Goal: Navigation & Orientation: Find specific page/section

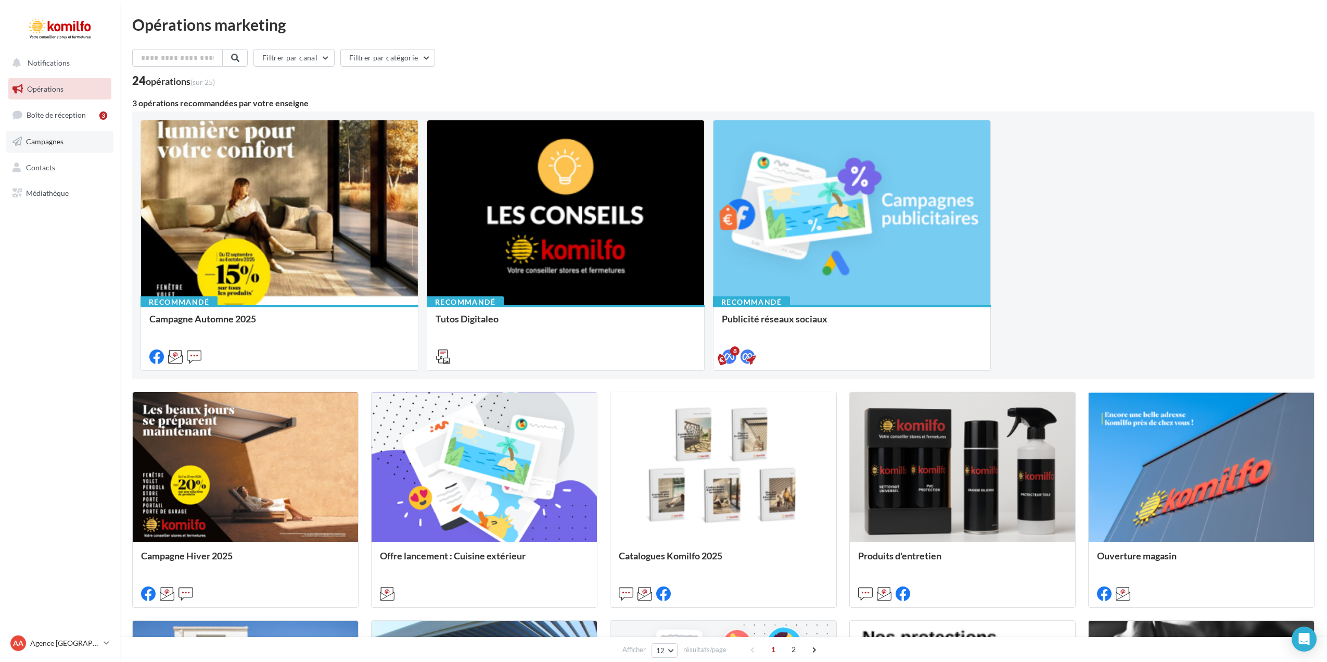
click at [66, 143] on link "Campagnes" at bounding box center [59, 142] width 107 height 22
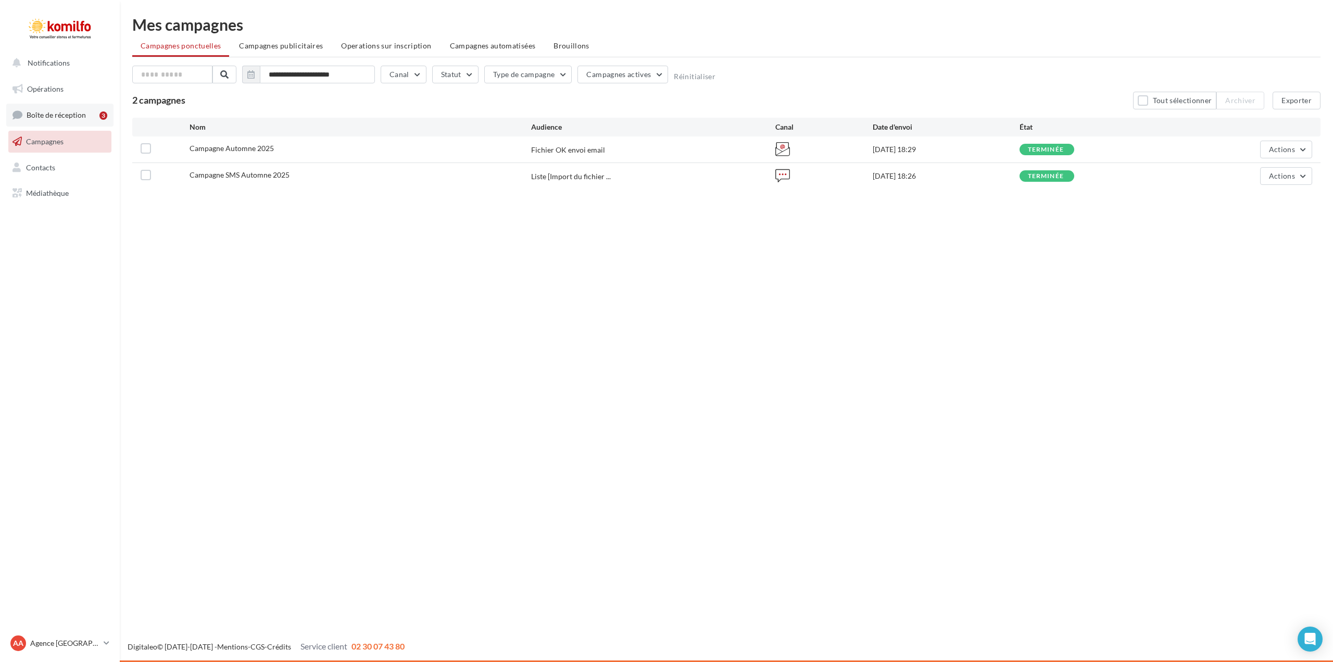
click at [62, 118] on span "Boîte de réception" at bounding box center [56, 114] width 59 height 9
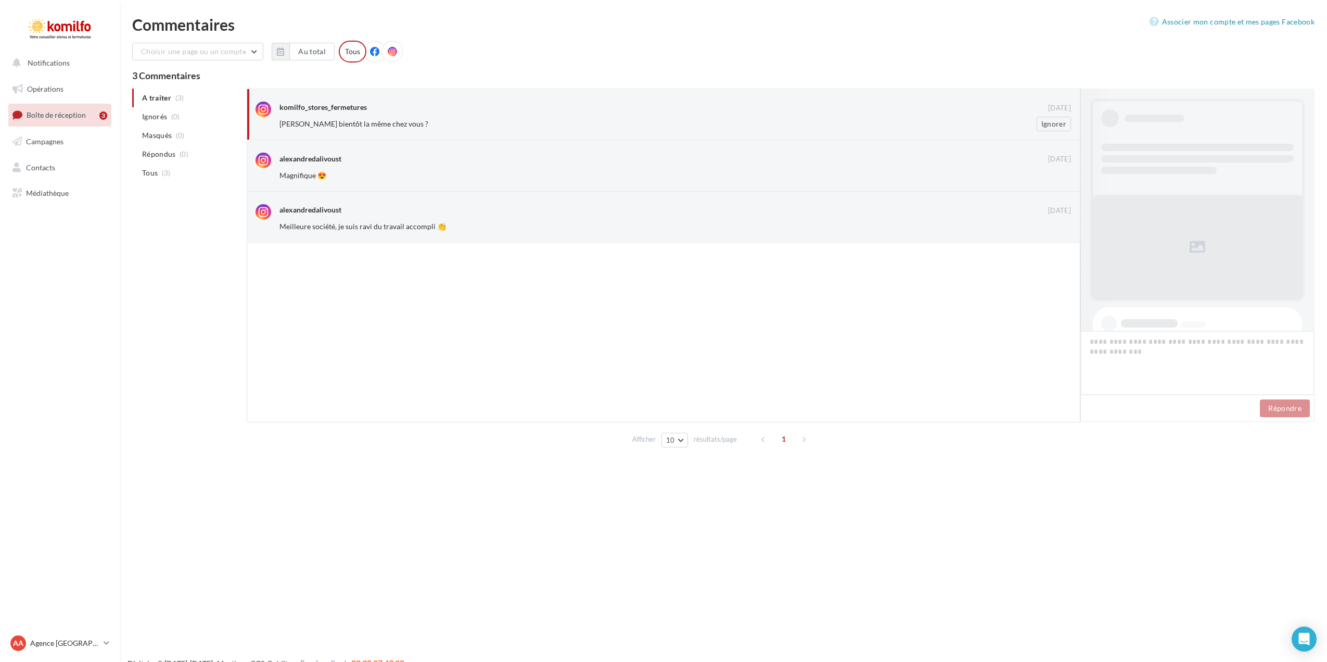
scroll to position [102, 0]
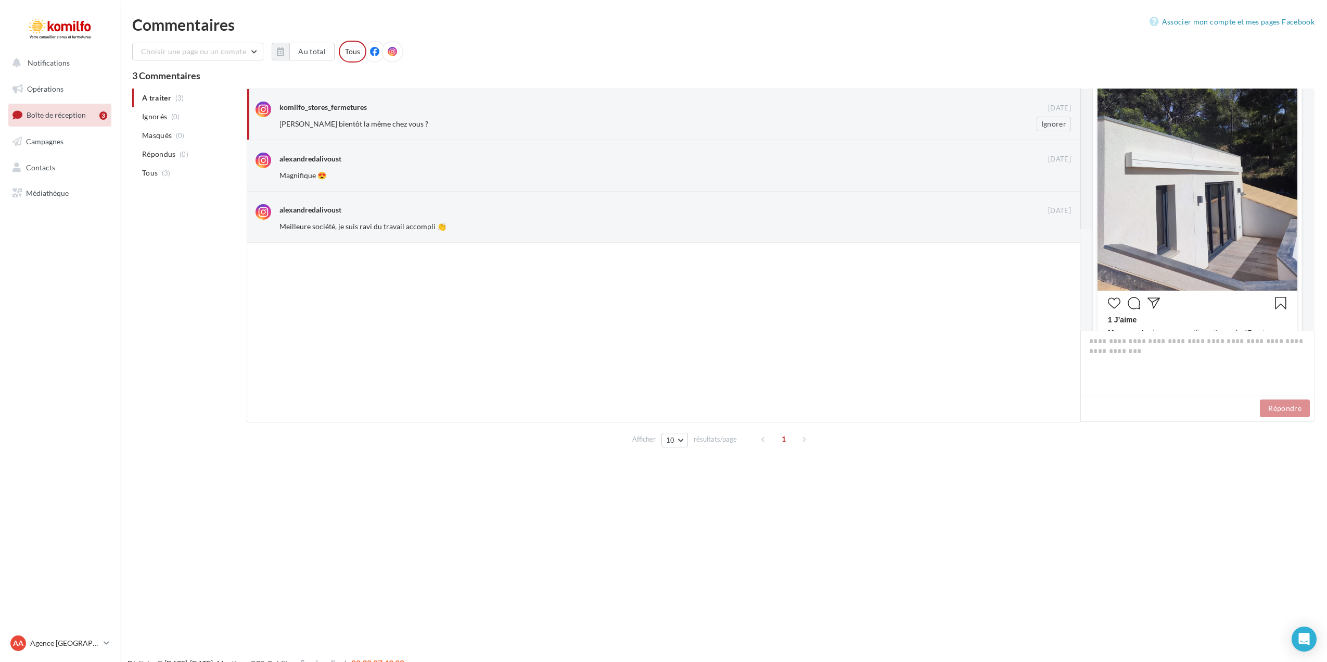
click at [859, 121] on div "Merci Alexandre bientôt la même chez vous ?" at bounding box center [642, 124] width 724 height 10
click at [264, 107] on icon at bounding box center [264, 110] width 16 height 16
click at [57, 143] on span "Campagnes" at bounding box center [44, 141] width 37 height 9
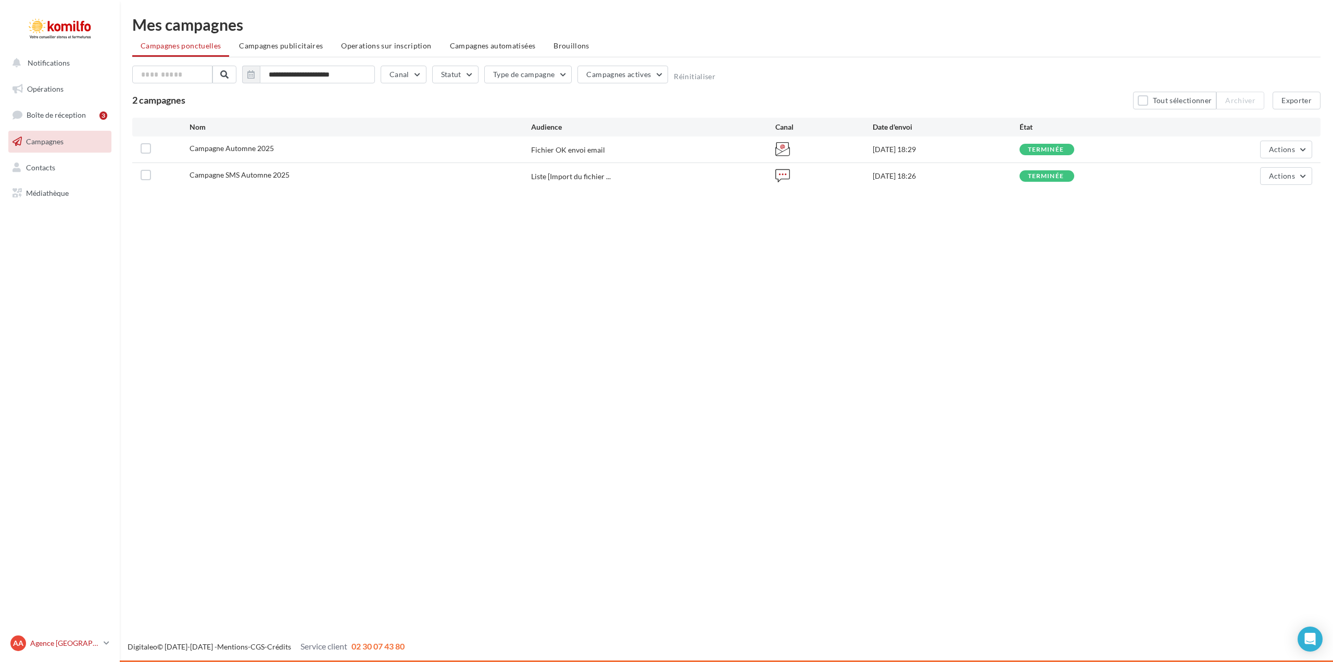
click at [70, 645] on p "Agence [GEOGRAPHIC_DATA]" at bounding box center [64, 643] width 69 height 10
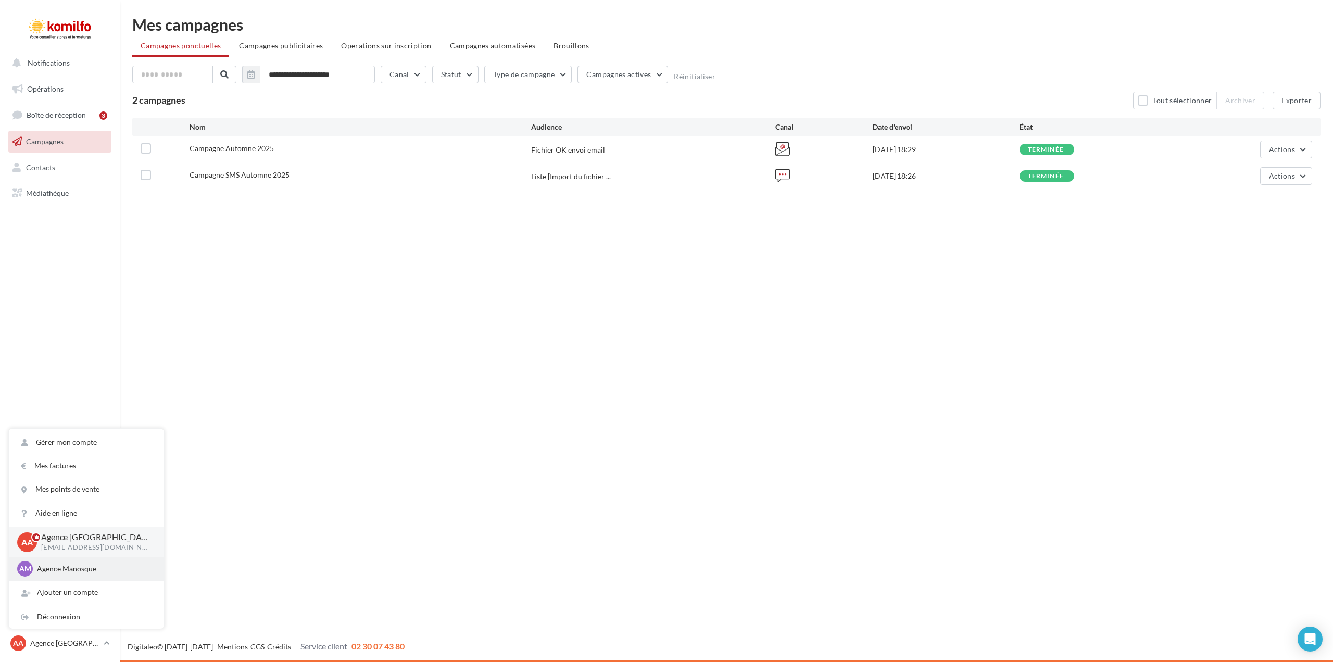
click at [75, 573] on p "Agence Manosque" at bounding box center [94, 568] width 115 height 10
